Goal: Check status: Check status

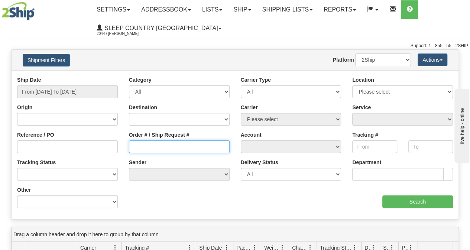
click at [146, 147] on input "Order # / Ship Request #" at bounding box center [179, 147] width 101 height 13
paste input "9008I108914"
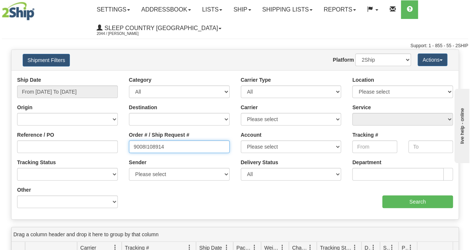
type input "9008I108914"
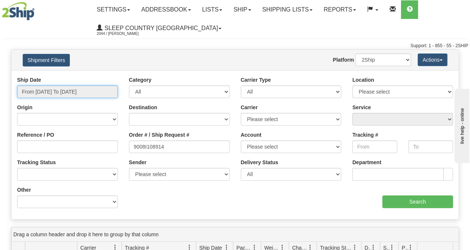
click at [92, 96] on input "From [DATE] To [DATE]" at bounding box center [67, 92] width 101 height 13
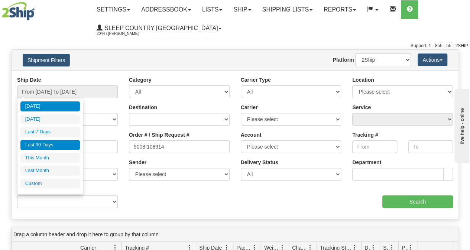
click at [33, 141] on li "Last 30 Days" at bounding box center [50, 145] width 60 height 10
type input "From [DATE] To [DATE]"
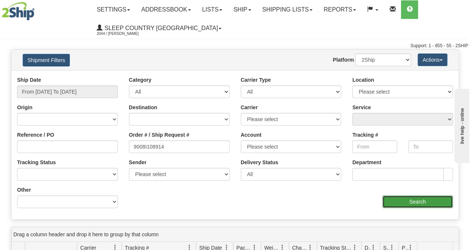
click at [414, 200] on input "Search" at bounding box center [418, 202] width 71 height 13
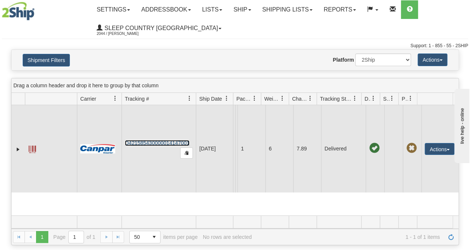
click at [161, 144] on link "D421585430000014147001" at bounding box center [157, 143] width 65 height 6
